Goal: Task Accomplishment & Management: Manage account settings

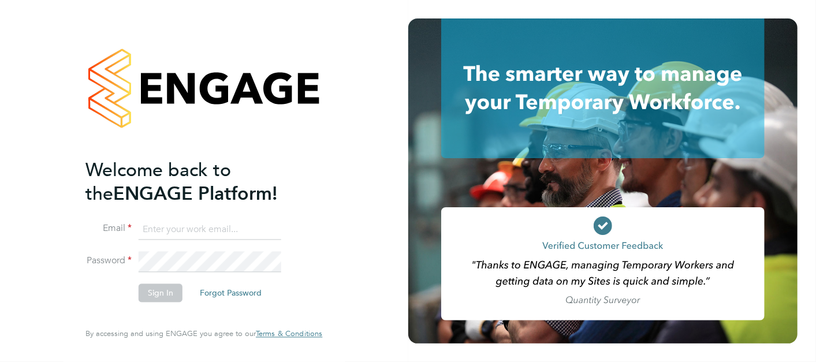
click at [162, 224] on input at bounding box center [210, 230] width 143 height 21
type input "joe.gladstone@hays.com"
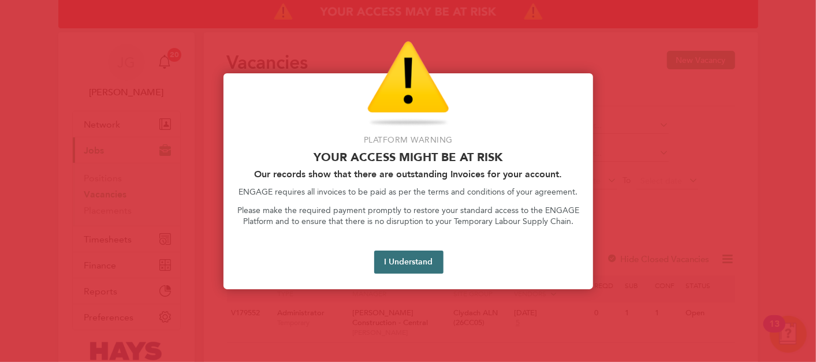
click at [403, 266] on button "I Understand" at bounding box center [408, 262] width 69 height 23
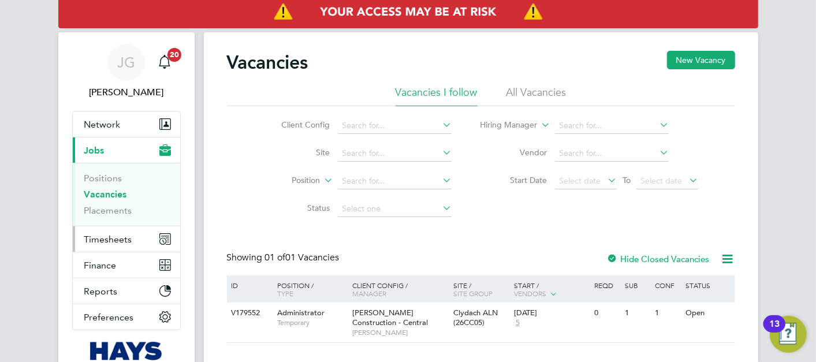
click at [129, 239] on span "Timesheets" at bounding box center [108, 239] width 48 height 11
click at [104, 239] on span "Timesheets" at bounding box center [108, 239] width 48 height 11
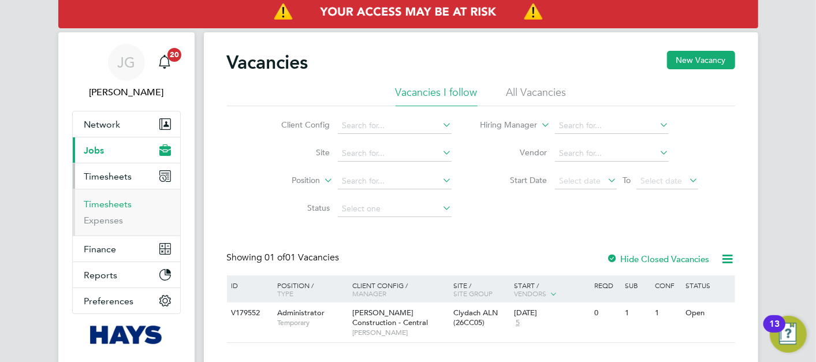
click at [122, 203] on link "Timesheets" at bounding box center [108, 204] width 48 height 11
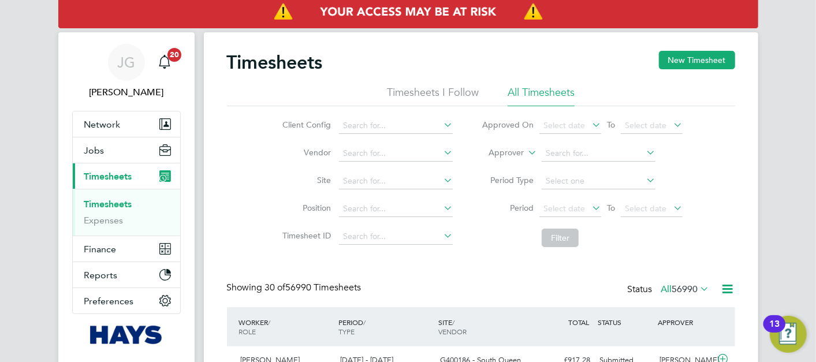
click at [507, 152] on label "Approver" at bounding box center [498, 153] width 52 height 12
click at [495, 165] on li "Worker" at bounding box center [496, 166] width 57 height 15
click at [567, 154] on input at bounding box center [599, 154] width 114 height 16
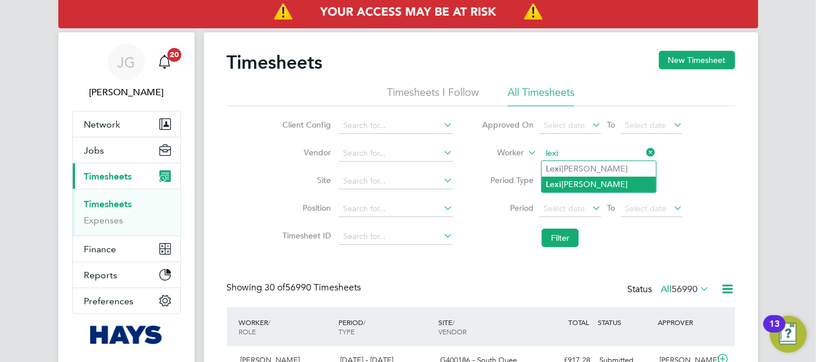
click at [595, 180] on li "Lexi Langford" at bounding box center [599, 185] width 114 height 16
type input "Lexi Langford"
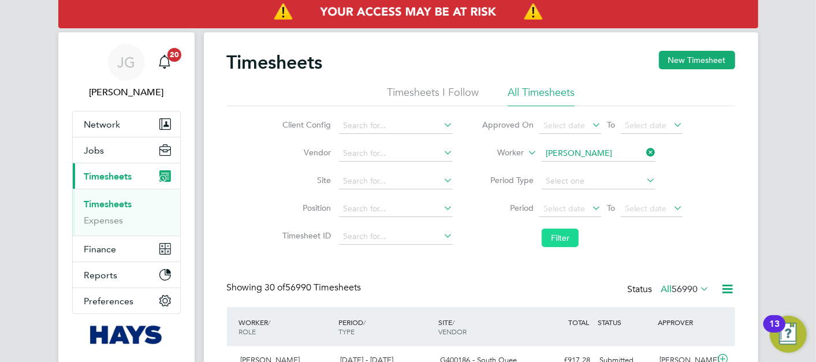
click at [543, 234] on button "Filter" at bounding box center [560, 238] width 37 height 18
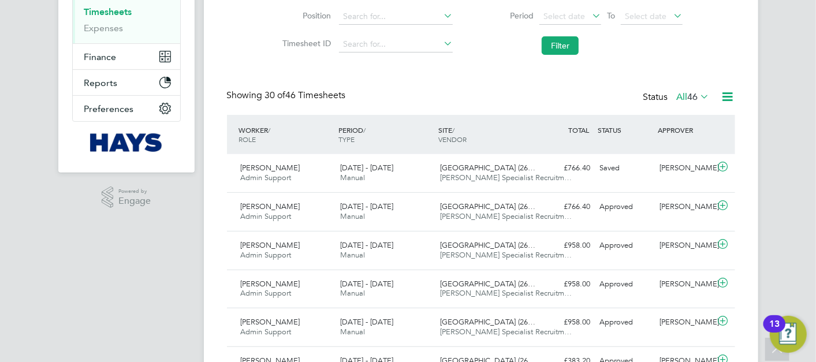
click at [690, 96] on span "46" at bounding box center [693, 97] width 10 height 12
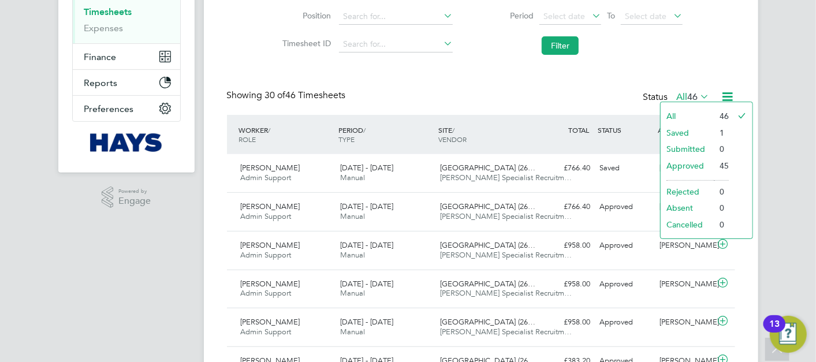
click at [686, 132] on li "Saved" at bounding box center [687, 133] width 53 height 16
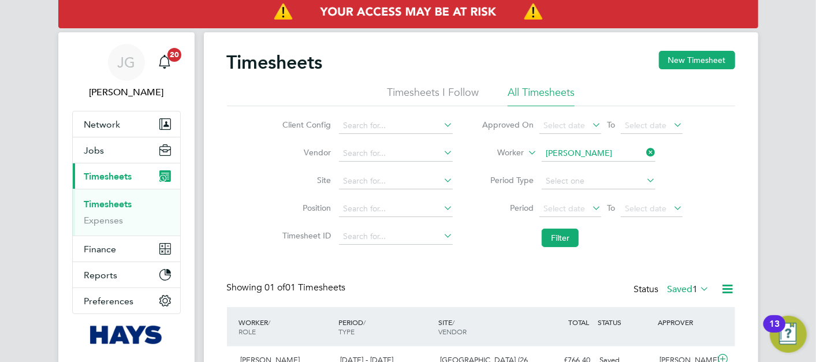
click at [672, 288] on label "Saved 1" at bounding box center [689, 290] width 42 height 12
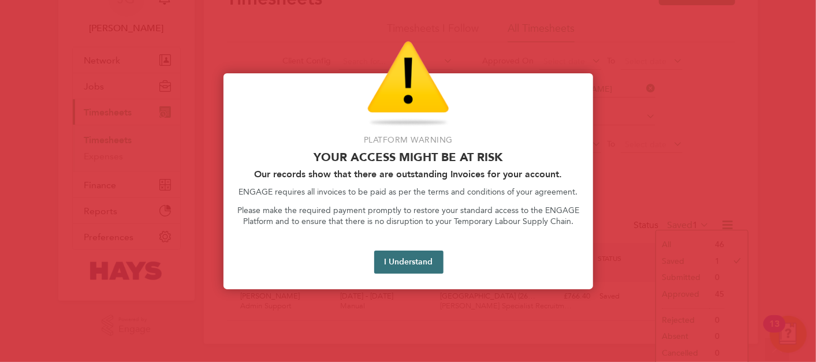
click at [412, 262] on button "I Understand" at bounding box center [408, 262] width 69 height 23
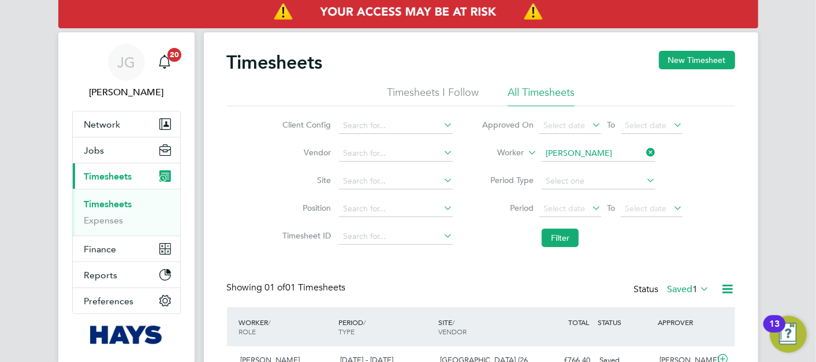
click at [644, 151] on icon at bounding box center [644, 152] width 0 height 16
click at [600, 155] on input at bounding box center [599, 154] width 114 height 16
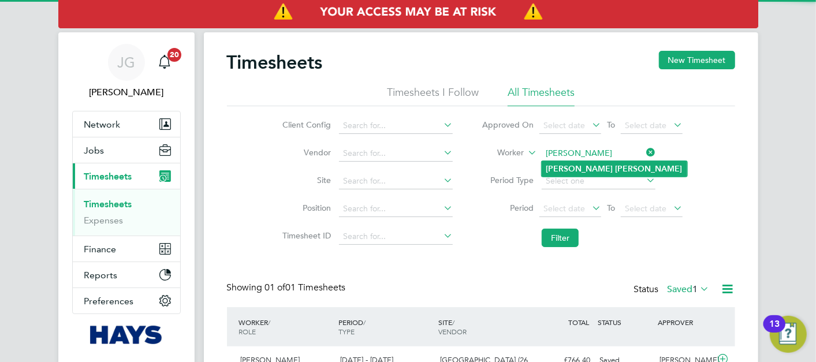
click at [615, 164] on li "Tanya Gleed" at bounding box center [615, 169] width 146 height 16
type input "[PERSON_NAME]"
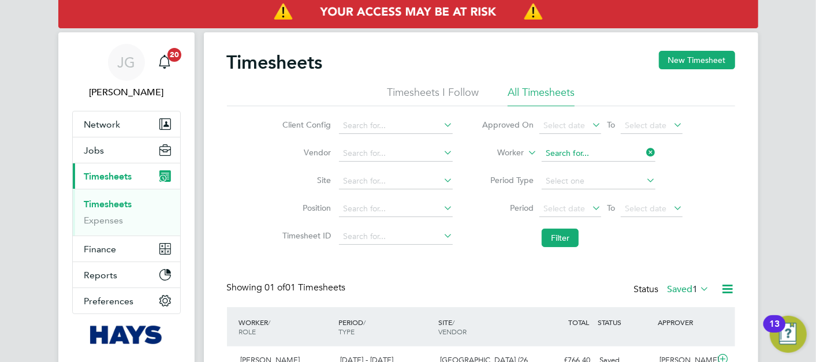
drag, startPoint x: 578, startPoint y: 147, endPoint x: 591, endPoint y: 150, distance: 13.0
click at [579, 147] on input at bounding box center [599, 154] width 114 height 16
type input "sarah po"
drag, startPoint x: 601, startPoint y: 151, endPoint x: 555, endPoint y: 151, distance: 46.2
click at [556, 151] on input "tanya gleed" at bounding box center [599, 154] width 114 height 16
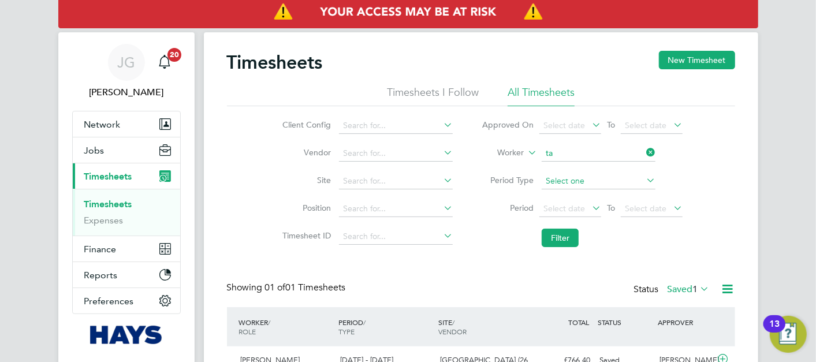
type input "t"
click at [94, 204] on link "Timesheets" at bounding box center [108, 204] width 48 height 11
click at [572, 155] on input at bounding box center [599, 154] width 114 height 16
type input "tanya"
click at [104, 155] on button "Jobs" at bounding box center [126, 149] width 107 height 25
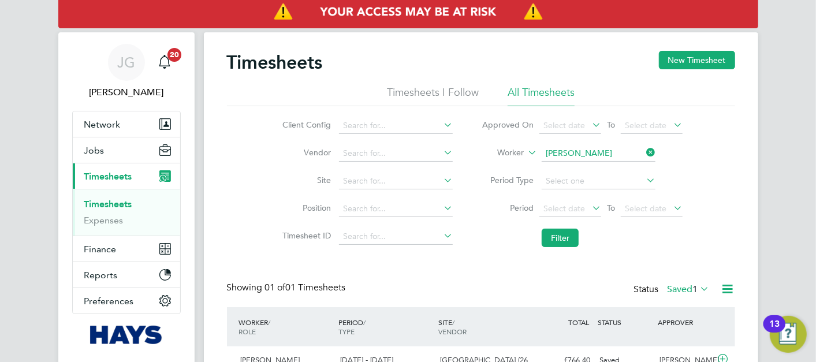
click at [113, 177] on span "Timesheets" at bounding box center [108, 176] width 48 height 11
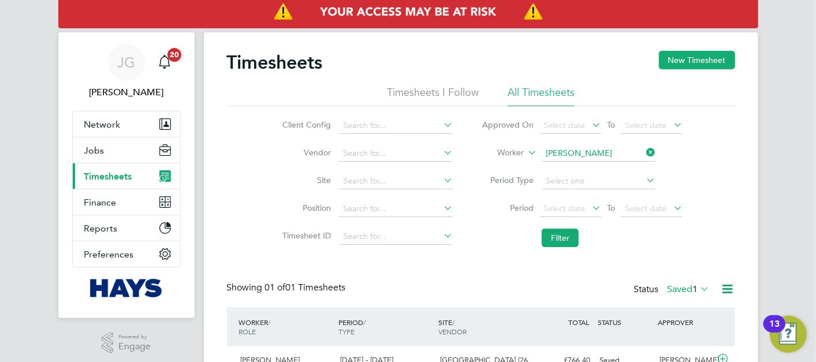
click at [113, 177] on span "Timesheets" at bounding box center [108, 176] width 48 height 11
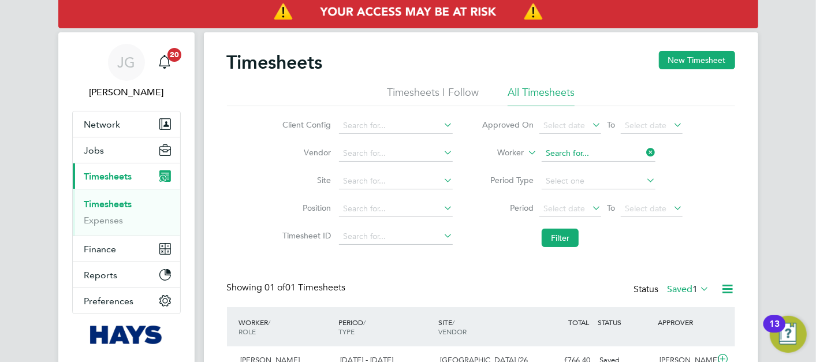
click at [574, 155] on input at bounding box center [599, 154] width 114 height 16
type input "tany"
click at [644, 154] on icon at bounding box center [644, 152] width 0 height 16
click at [560, 151] on input at bounding box center [599, 154] width 114 height 16
click at [110, 175] on span "Timesheets" at bounding box center [108, 176] width 48 height 11
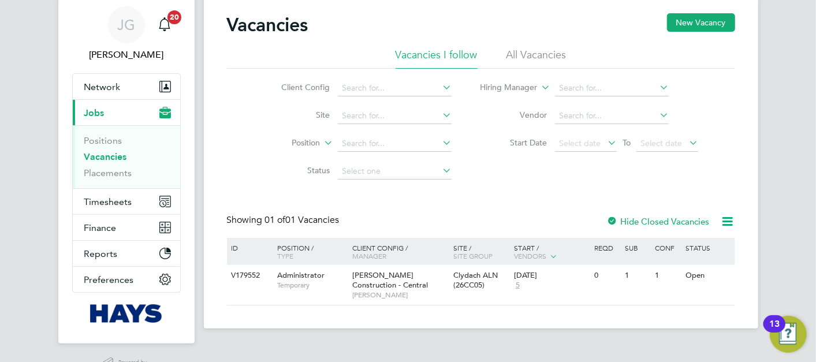
scroll to position [68, 0]
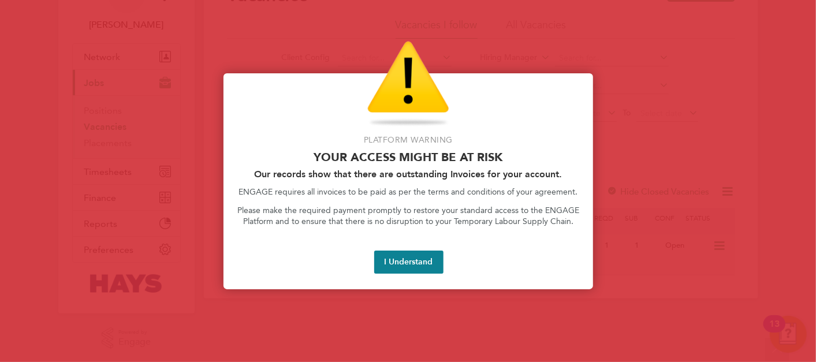
click at [410, 262] on button "I Understand" at bounding box center [408, 262] width 69 height 23
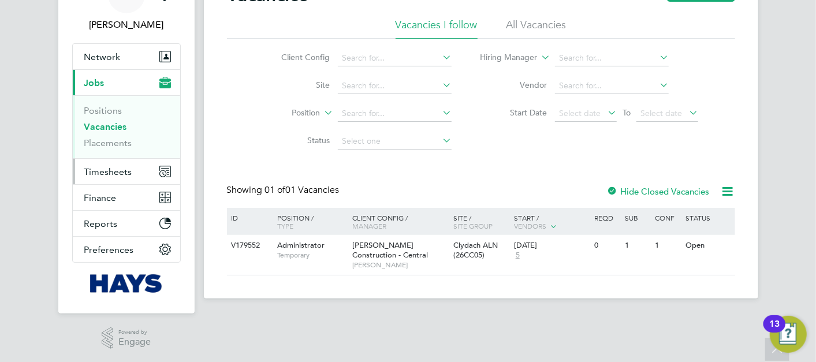
click at [99, 176] on span "Timesheets" at bounding box center [108, 171] width 48 height 11
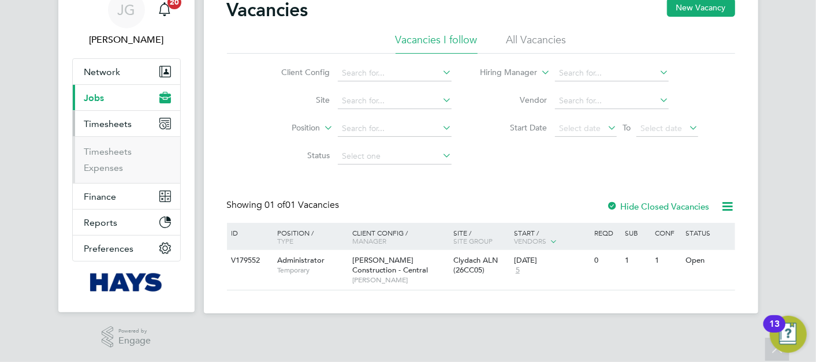
scroll to position [51, 0]
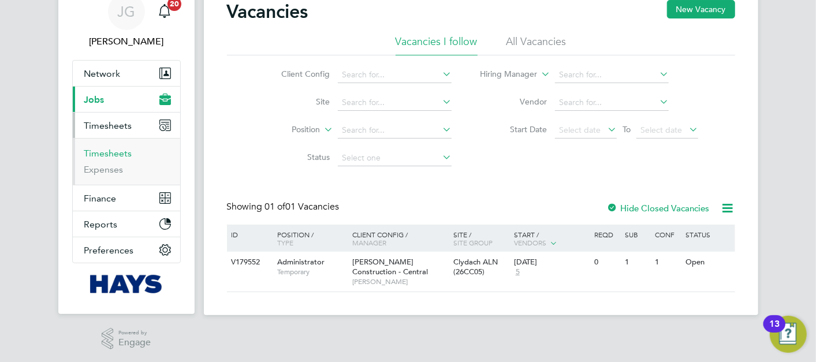
click at [110, 157] on link "Timesheets" at bounding box center [108, 153] width 48 height 11
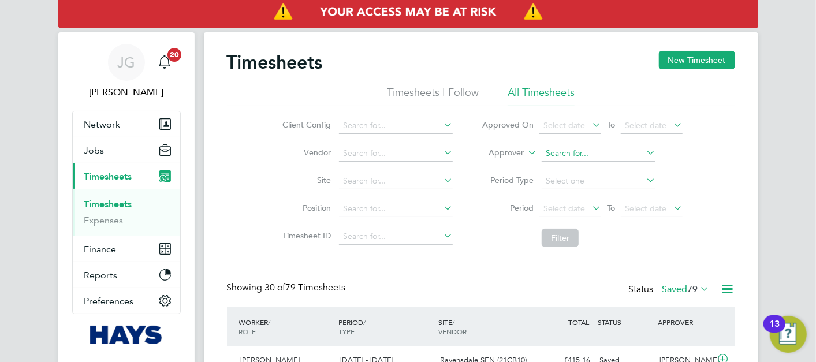
scroll to position [39, 100]
click at [514, 156] on label "Approver" at bounding box center [498, 153] width 52 height 12
click at [508, 164] on li "Worker" at bounding box center [496, 166] width 57 height 15
click at [565, 154] on input at bounding box center [599, 154] width 114 height 16
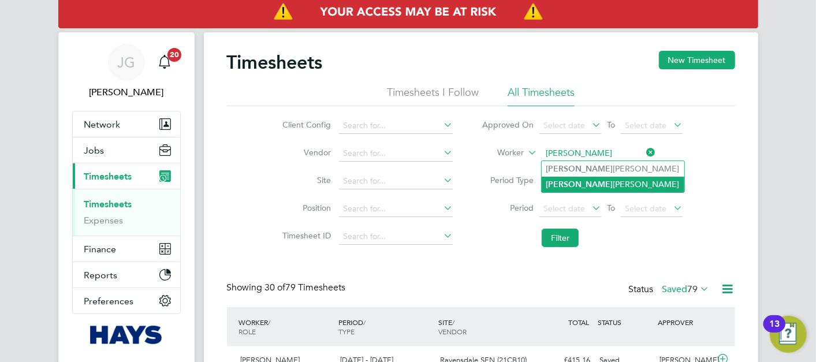
click at [576, 186] on li "Tanya Gleed" at bounding box center [613, 185] width 143 height 16
type input "[PERSON_NAME]"
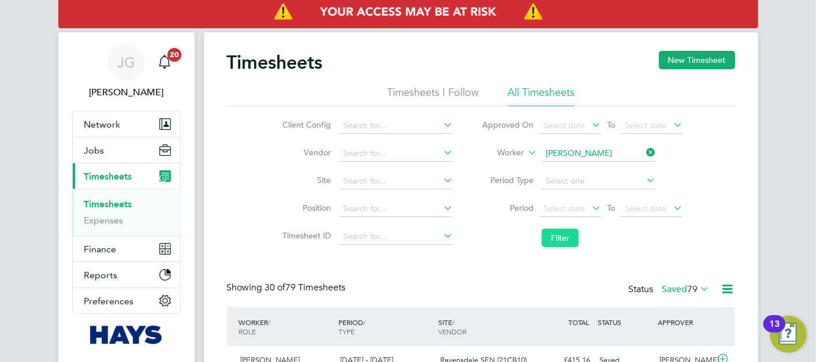
click at [561, 240] on button "Filter" at bounding box center [560, 238] width 37 height 18
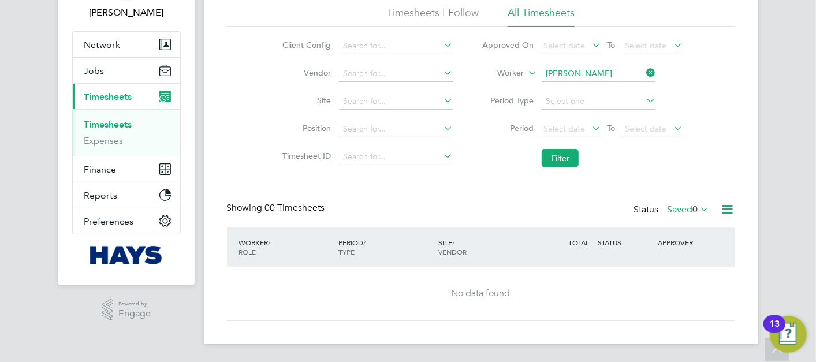
click at [680, 213] on label "Saved 0" at bounding box center [689, 210] width 42 height 12
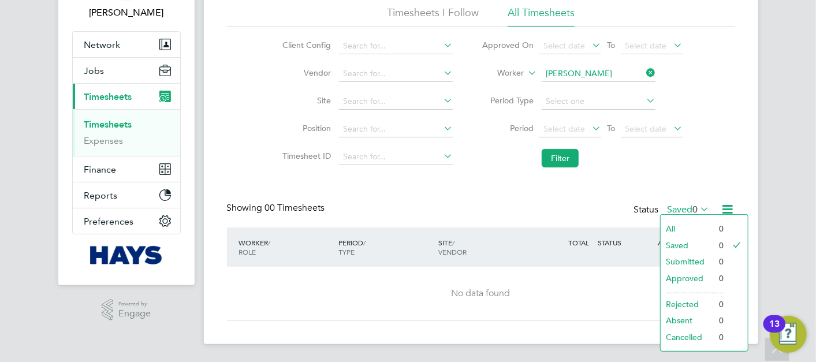
click at [679, 211] on label "Saved 0" at bounding box center [689, 210] width 42 height 12
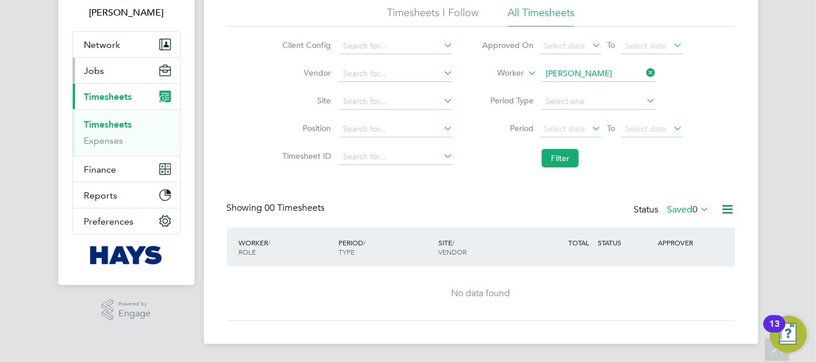
click at [97, 74] on span "Jobs" at bounding box center [94, 70] width 20 height 11
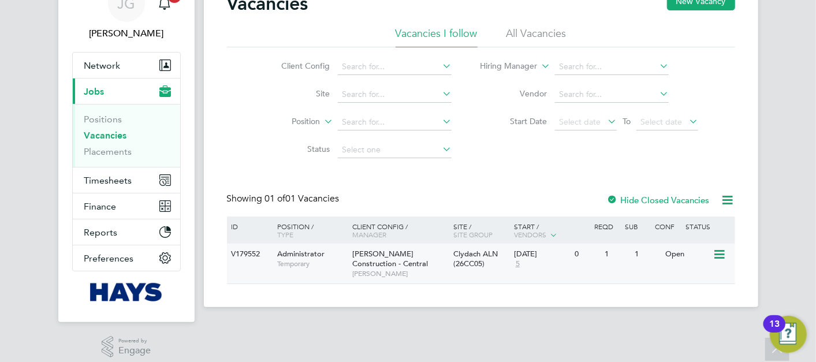
click at [306, 259] on span "Temporary" at bounding box center [311, 263] width 69 height 9
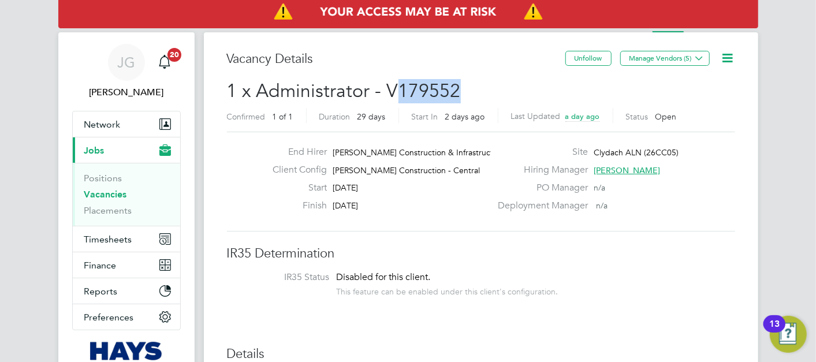
drag, startPoint x: 459, startPoint y: 90, endPoint x: 399, endPoint y: 86, distance: 59.6
click at [399, 86] on h2 "1 x Administrator - V179552 Confirmed 1 of 1 Duration 29 days Start In 2 days a…" at bounding box center [481, 103] width 508 height 49
click at [106, 236] on span "Timesheets" at bounding box center [108, 239] width 48 height 11
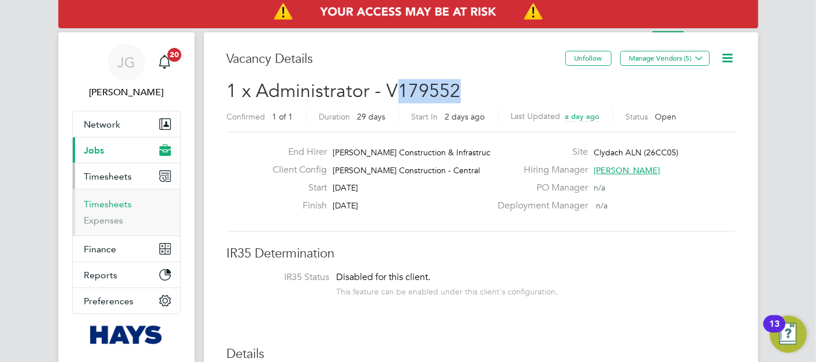
click at [117, 203] on link "Timesheets" at bounding box center [108, 204] width 48 height 11
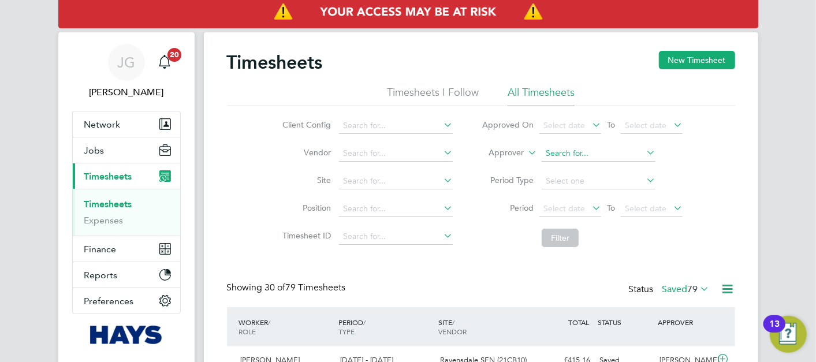
scroll to position [5, 5]
click at [516, 156] on label "Approver" at bounding box center [498, 153] width 52 height 12
click at [503, 167] on li "Worker" at bounding box center [496, 166] width 57 height 15
click at [592, 143] on li "Worker" at bounding box center [582, 154] width 230 height 28
click at [570, 152] on input at bounding box center [599, 154] width 114 height 16
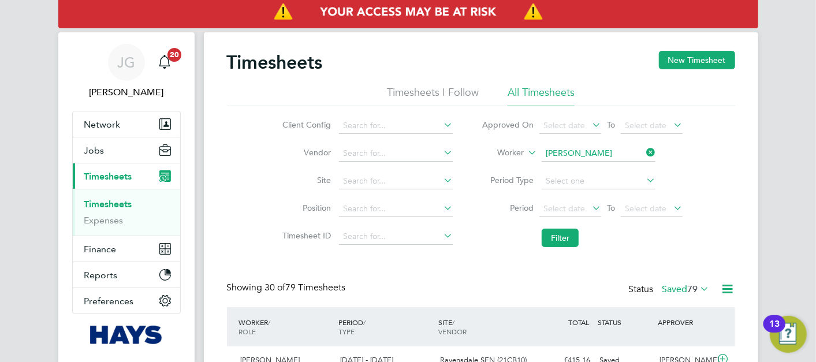
click at [616, 169] on b "Porter" at bounding box center [649, 169] width 67 height 10
type input "Sarah Porter"
click at [559, 233] on button "Filter" at bounding box center [560, 238] width 37 height 18
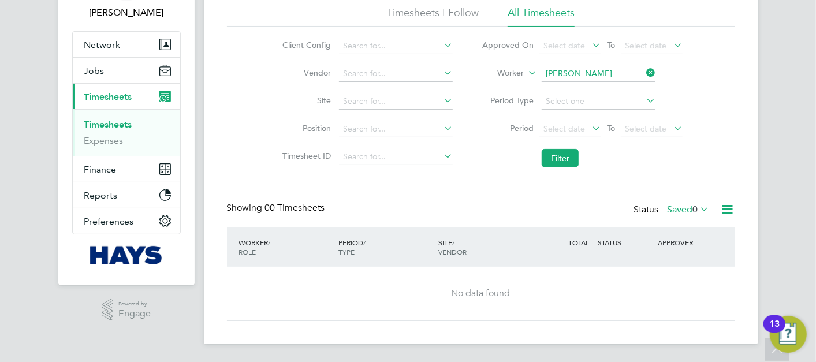
click at [690, 210] on label "Saved 0" at bounding box center [689, 210] width 42 height 12
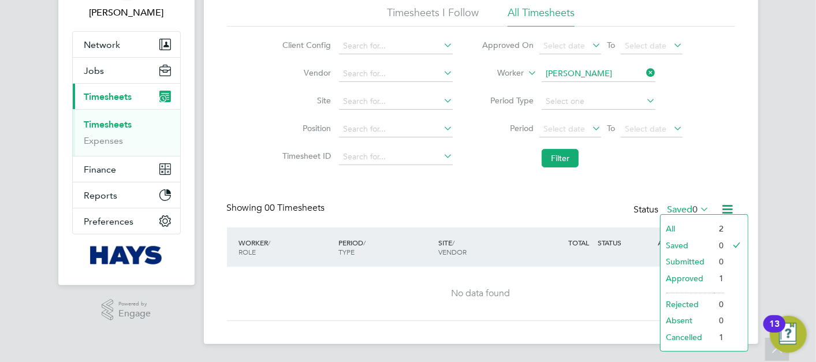
click at [686, 228] on li "All" at bounding box center [687, 229] width 53 height 16
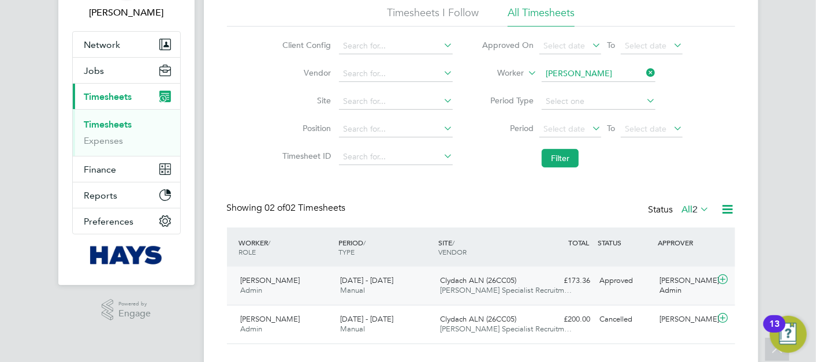
click at [485, 284] on span "Clydach ALN (26CC05)" at bounding box center [478, 281] width 76 height 10
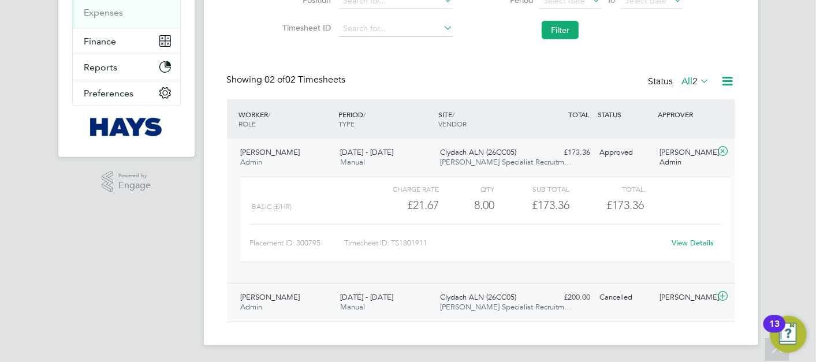
click at [474, 303] on span "Hays Specialist Recruitm…" at bounding box center [506, 307] width 132 height 10
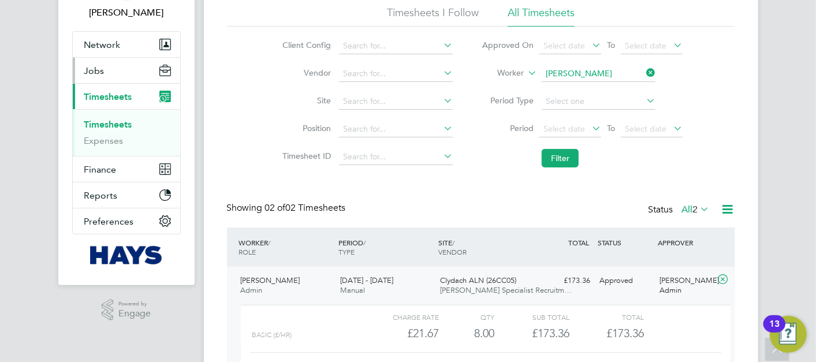
click at [97, 71] on span "Jobs" at bounding box center [94, 70] width 20 height 11
click at [98, 69] on span "Jobs" at bounding box center [94, 70] width 20 height 11
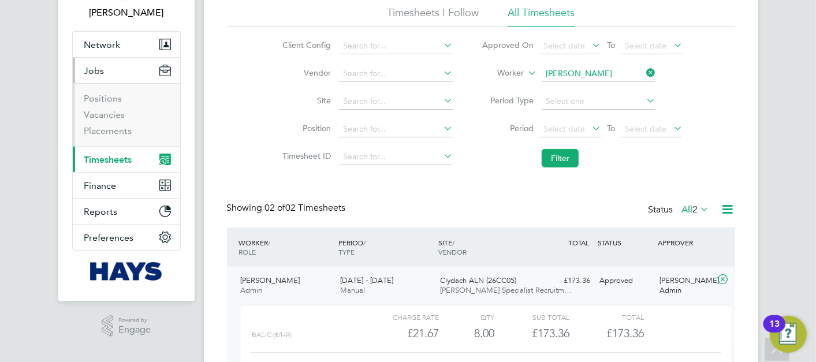
click at [109, 136] on li "Placements" at bounding box center [127, 131] width 87 height 12
click at [111, 133] on link "Placements" at bounding box center [108, 130] width 48 height 11
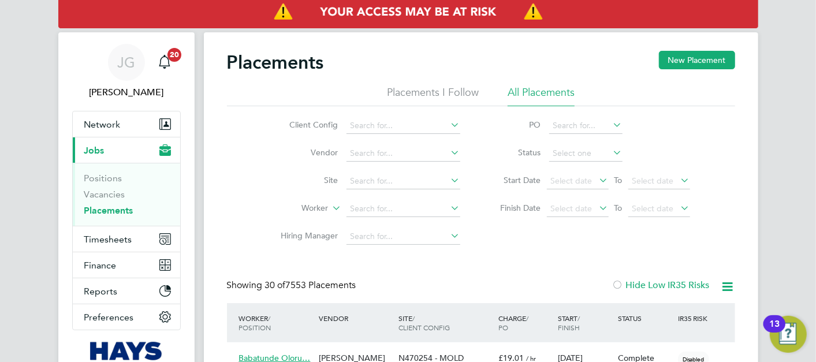
click at [310, 211] on label "Worker" at bounding box center [295, 209] width 66 height 12
click at [368, 211] on input at bounding box center [404, 209] width 114 height 16
type input "t"
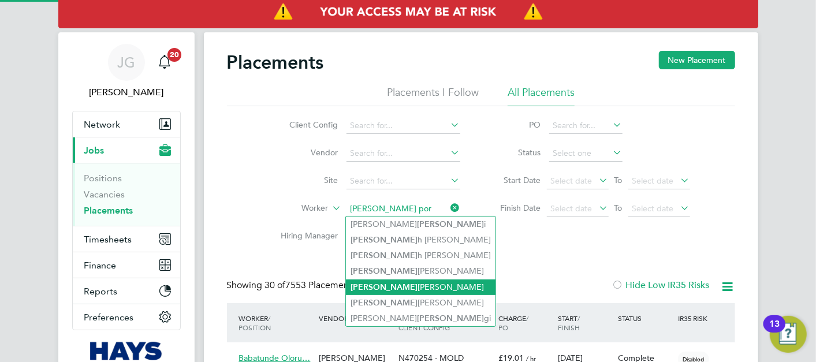
type input "sarah por"
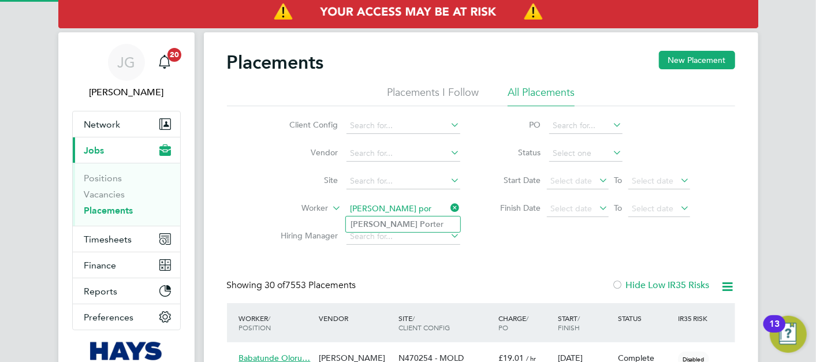
click at [397, 287] on div "Showing 30 of 7553 Placements Hide Low IR35 Risks" at bounding box center [481, 292] width 508 height 24
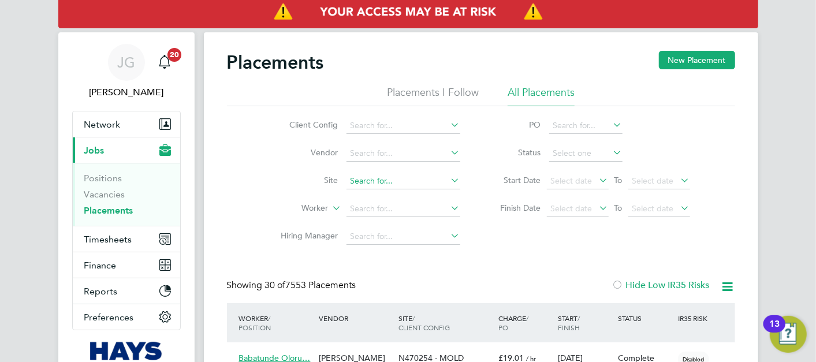
drag, startPoint x: 380, startPoint y: 180, endPoint x: 370, endPoint y: 187, distance: 12.5
click at [380, 181] on input at bounding box center [404, 181] width 114 height 16
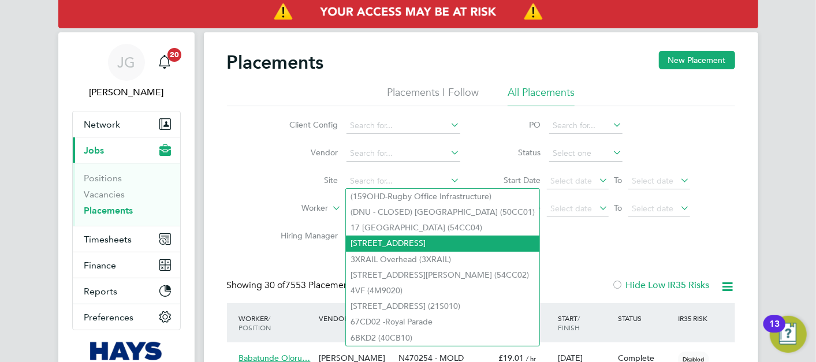
drag, startPoint x: 649, startPoint y: 255, endPoint x: 493, endPoint y: 234, distance: 157.4
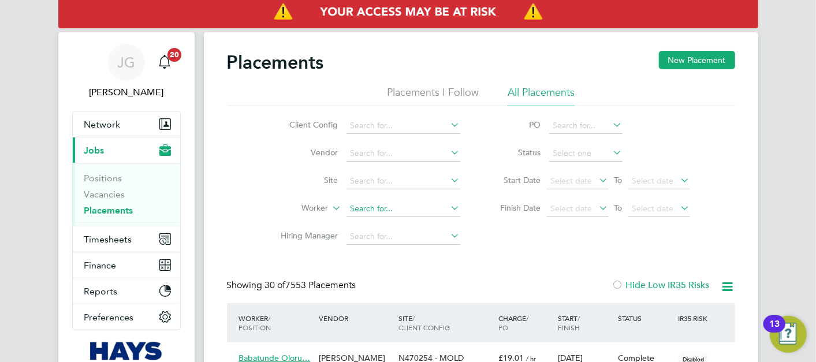
click at [368, 206] on input at bounding box center [404, 209] width 114 height 16
click at [412, 221] on li "Sarah Por ter" at bounding box center [403, 225] width 114 height 16
type input "Sarah Porter"
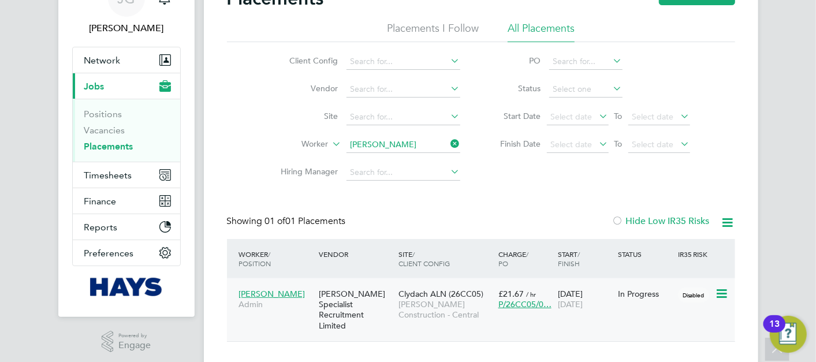
click at [323, 302] on div "[PERSON_NAME] Specialist Recruitment Limited" at bounding box center [356, 310] width 80 height 54
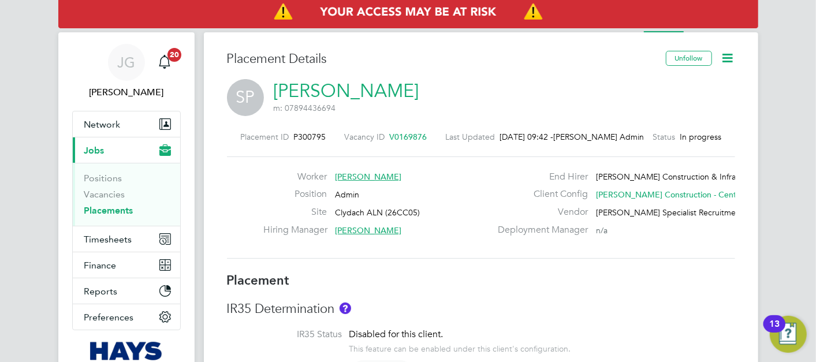
click at [106, 211] on link "Placements" at bounding box center [108, 210] width 49 height 11
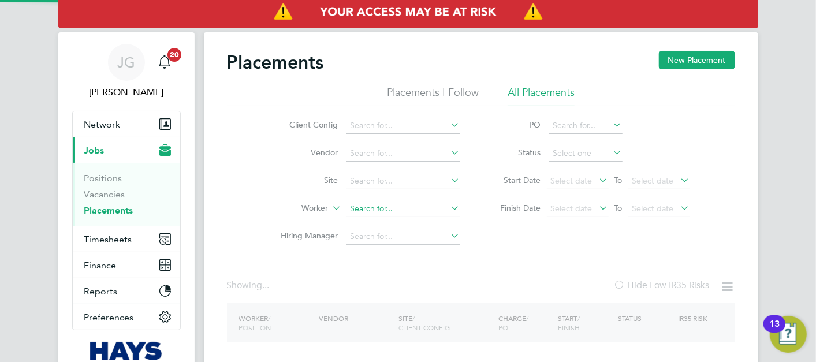
click at [360, 202] on input at bounding box center [404, 209] width 114 height 16
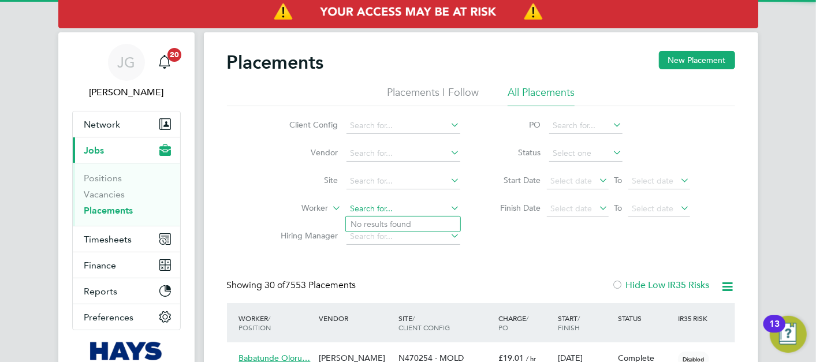
scroll to position [5, 5]
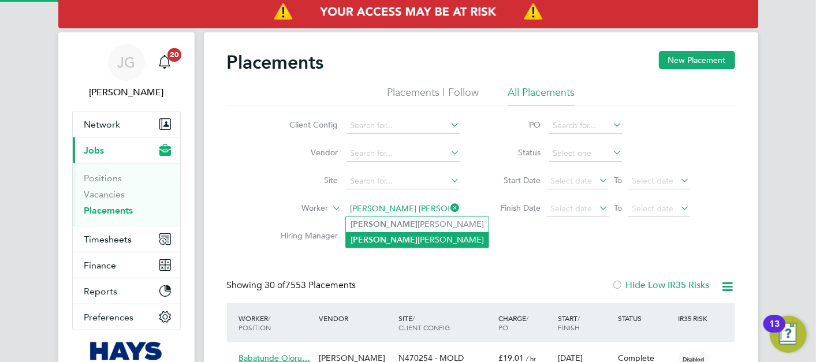
click at [401, 236] on li "Tanya Gleed" at bounding box center [417, 240] width 143 height 16
type input "[PERSON_NAME]"
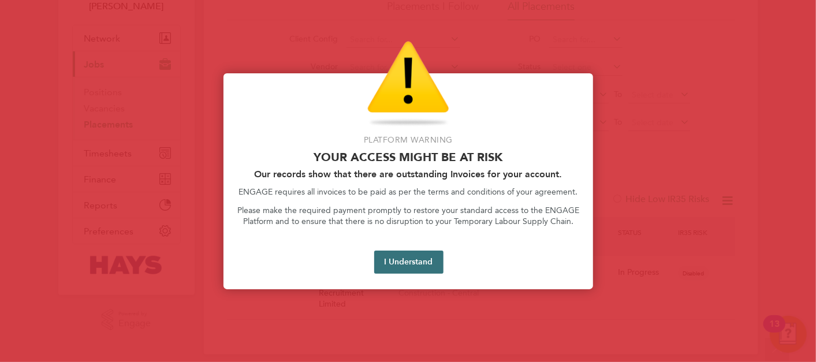
click at [417, 264] on button "I Understand" at bounding box center [408, 262] width 69 height 23
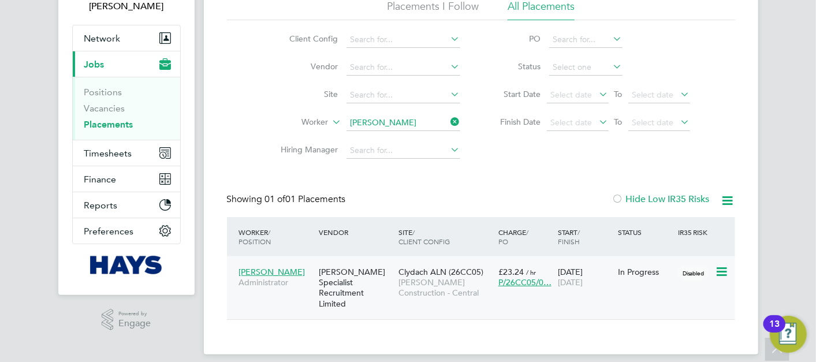
click at [270, 276] on span "[PERSON_NAME]" at bounding box center [272, 272] width 66 height 10
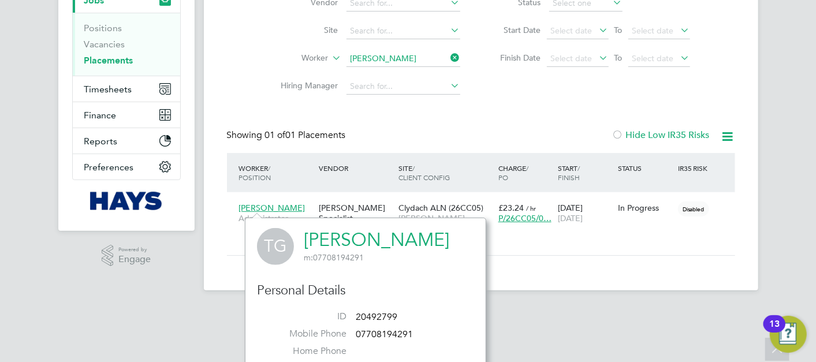
click at [587, 291] on app-footer at bounding box center [481, 300] width 555 height 18
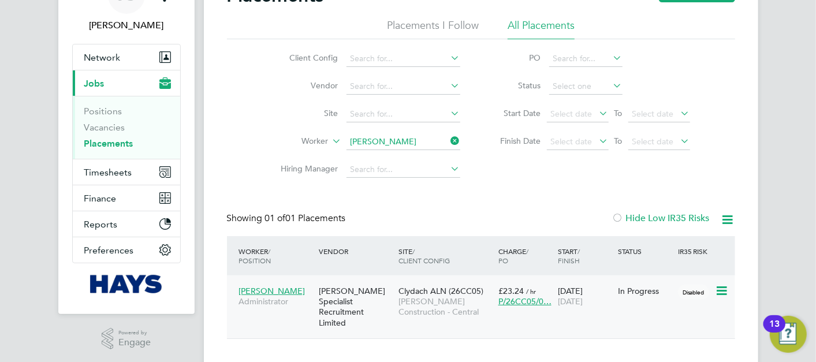
scroll to position [86, 0]
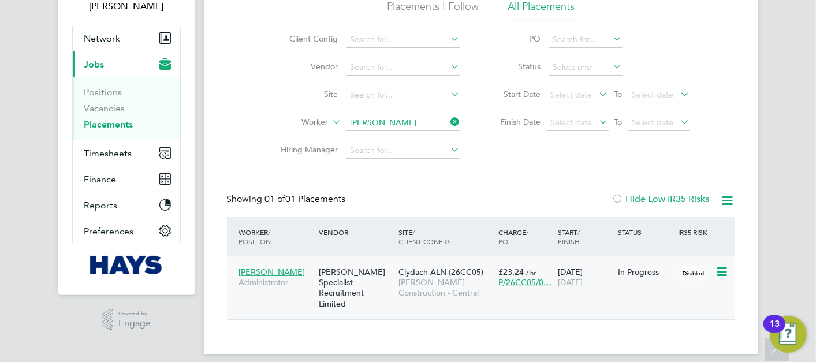
click at [273, 271] on span "[PERSON_NAME]" at bounding box center [272, 272] width 66 height 10
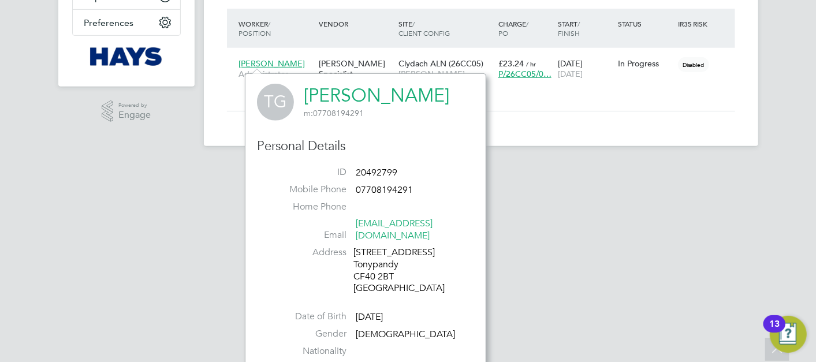
scroll to position [310, 0]
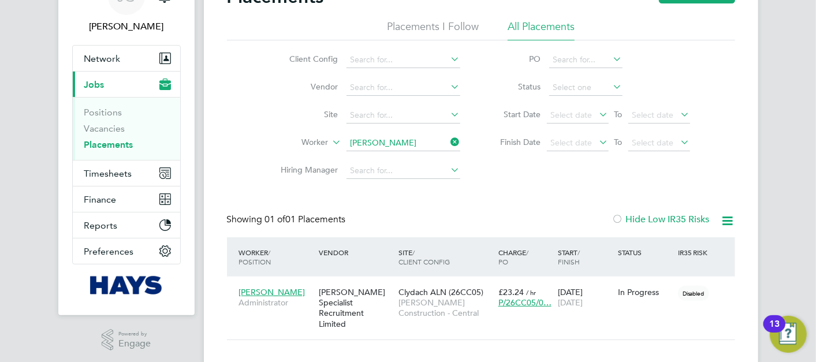
scroll to position [86, 0]
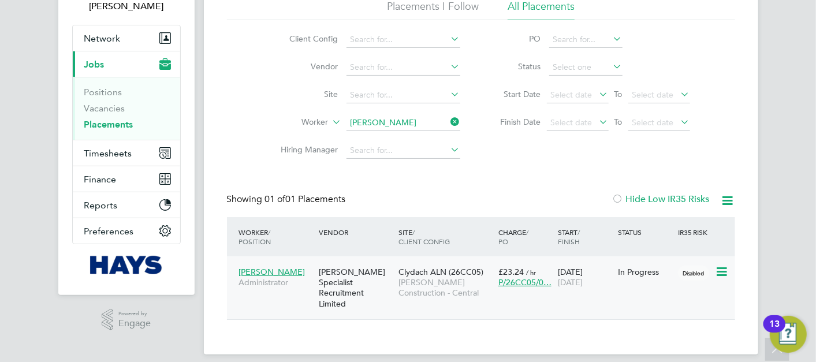
click at [365, 276] on div "[PERSON_NAME] Specialist Recruitment Limited" at bounding box center [356, 288] width 80 height 54
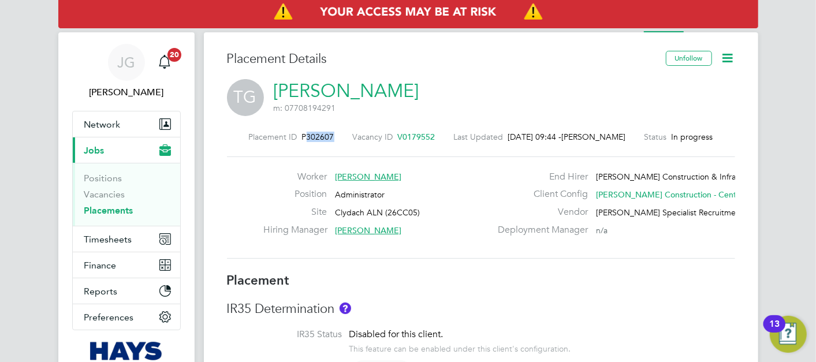
drag, startPoint x: 329, startPoint y: 137, endPoint x: 305, endPoint y: 137, distance: 24.3
click at [305, 137] on span "P302607" at bounding box center [318, 137] width 32 height 10
copy span "302607"
